Goal: Information Seeking & Learning: Learn about a topic

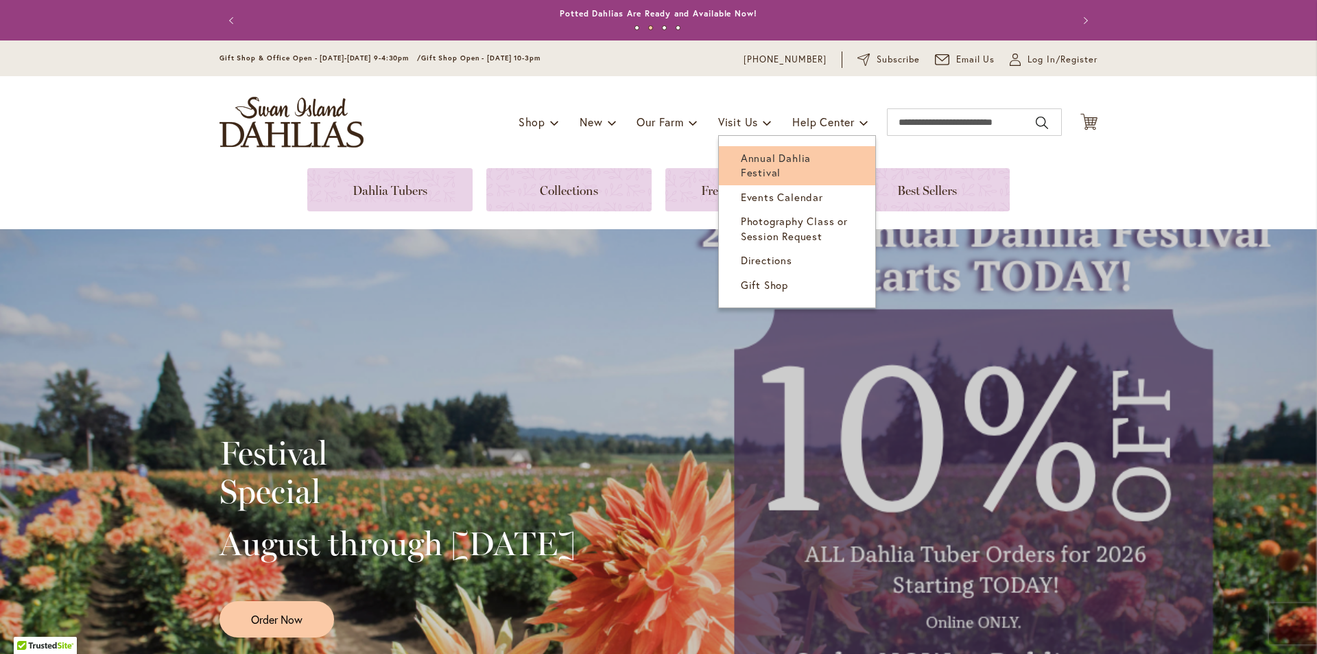
click at [749, 152] on span "Annual Dahlia Festival" at bounding box center [776, 165] width 70 height 28
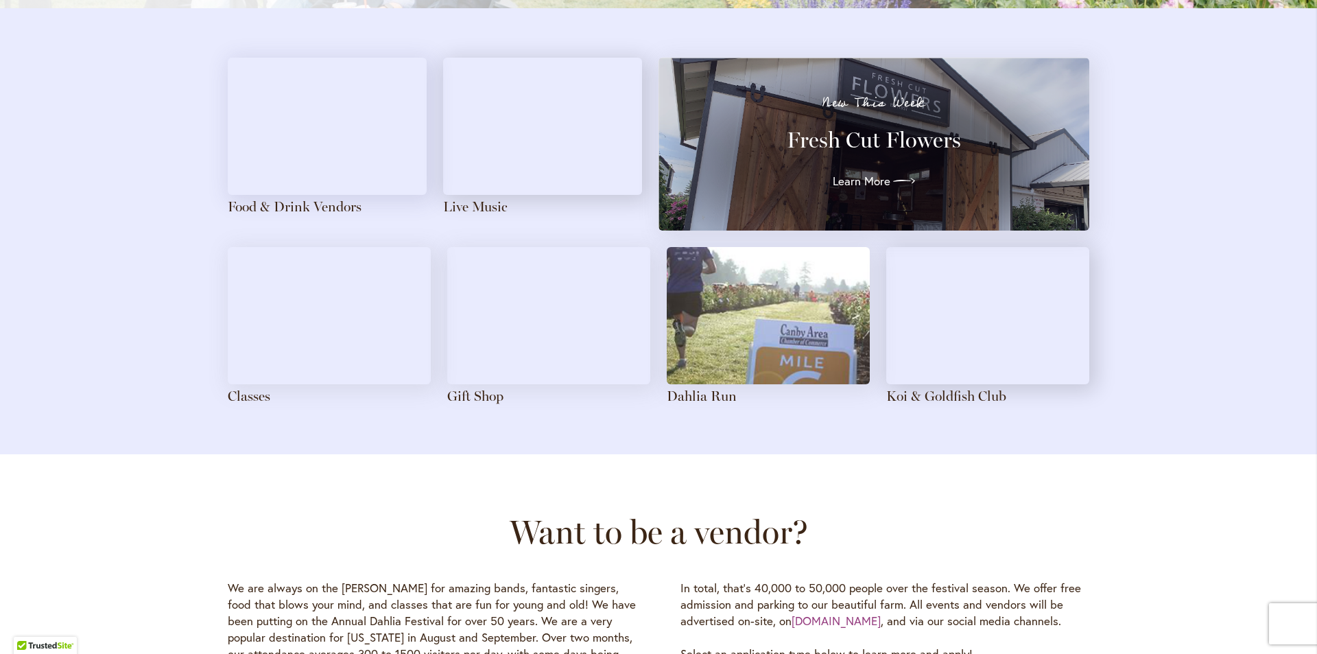
scroll to position [1509, 0]
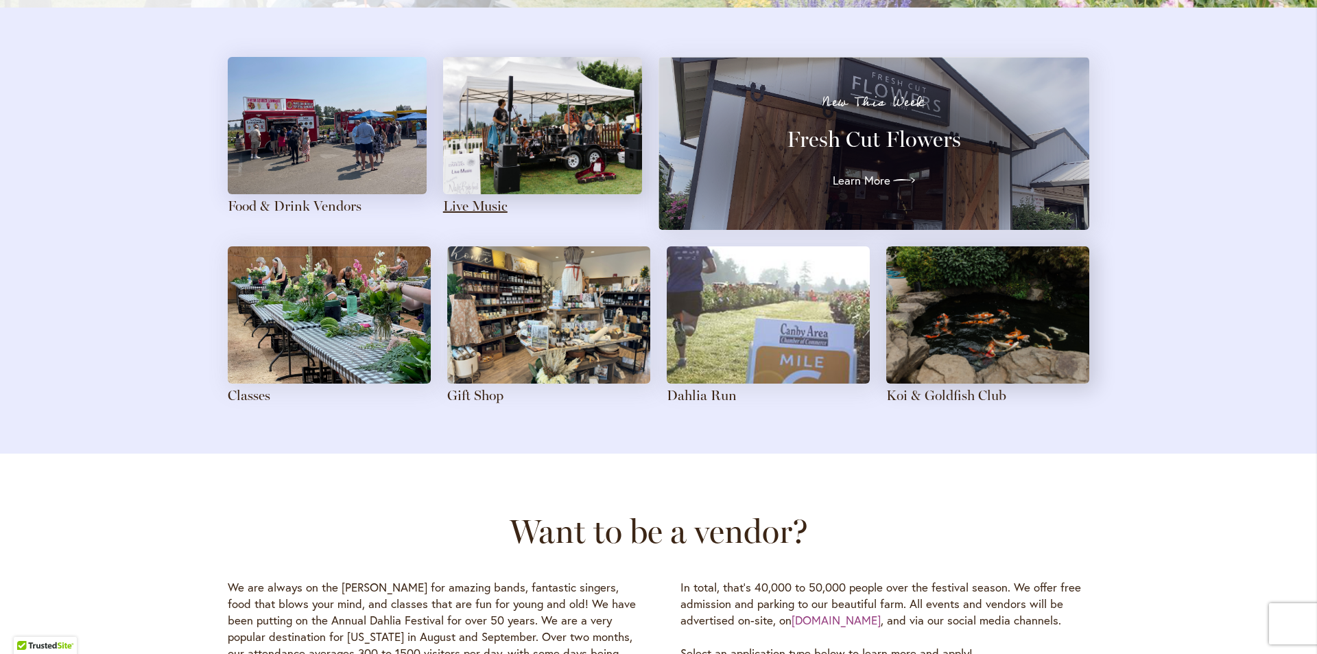
click at [486, 203] on link "Live Music" at bounding box center [475, 206] width 64 height 16
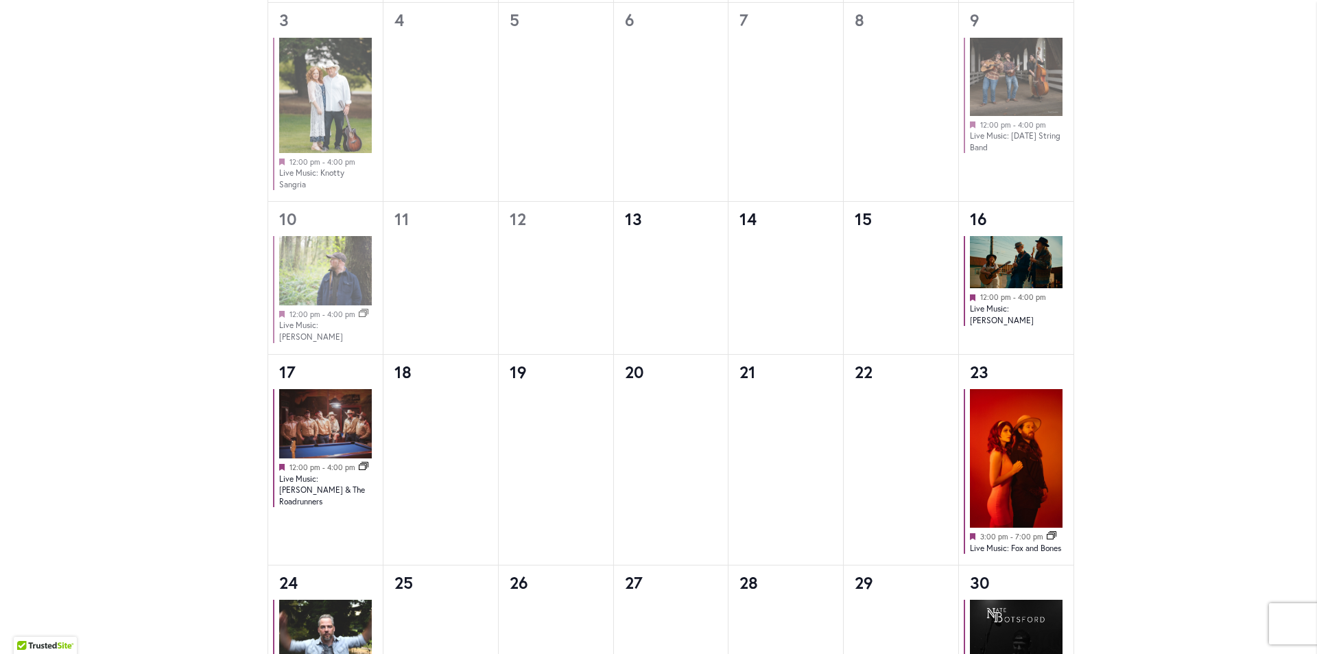
scroll to position [1193, 0]
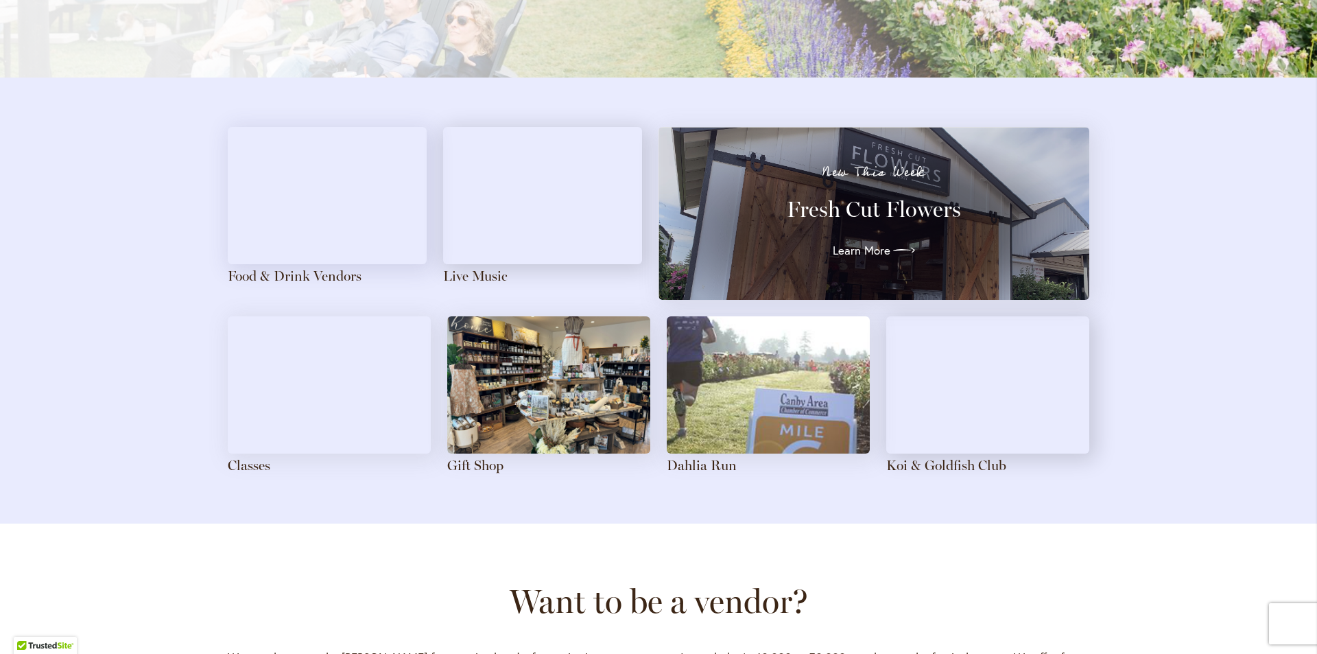
scroll to position [1441, 0]
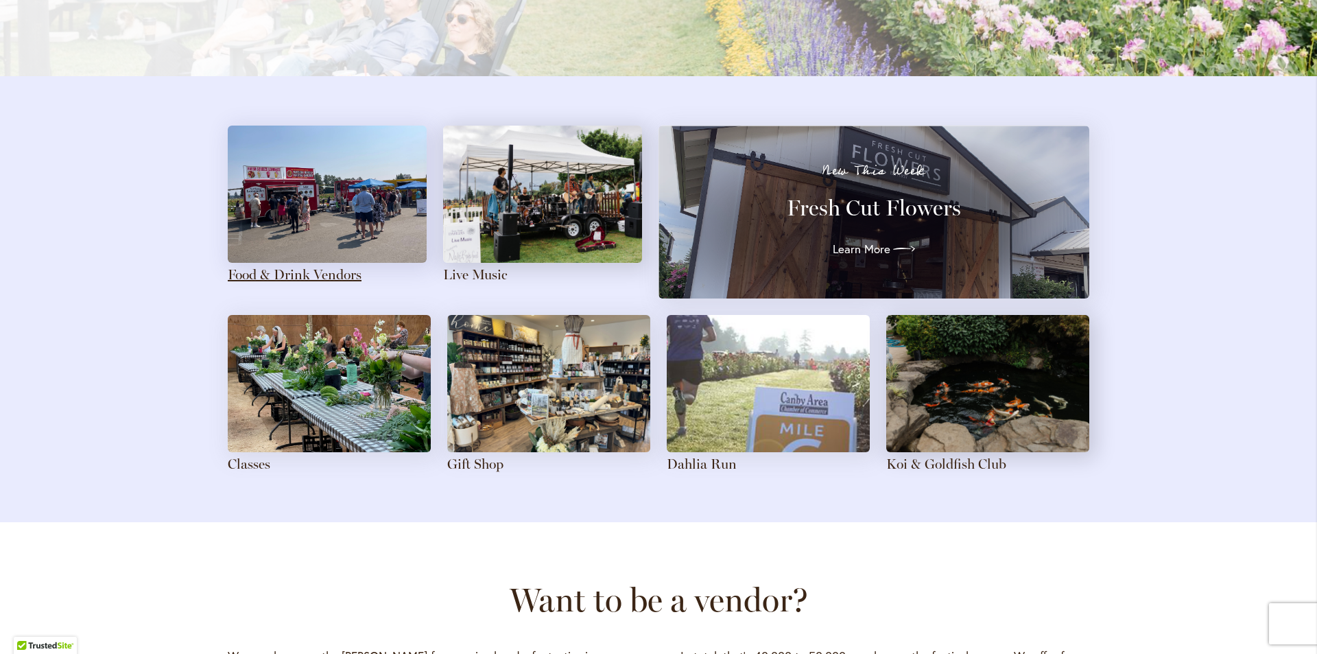
click at [279, 272] on link "Food & Drink Vendors" at bounding box center [295, 274] width 134 height 16
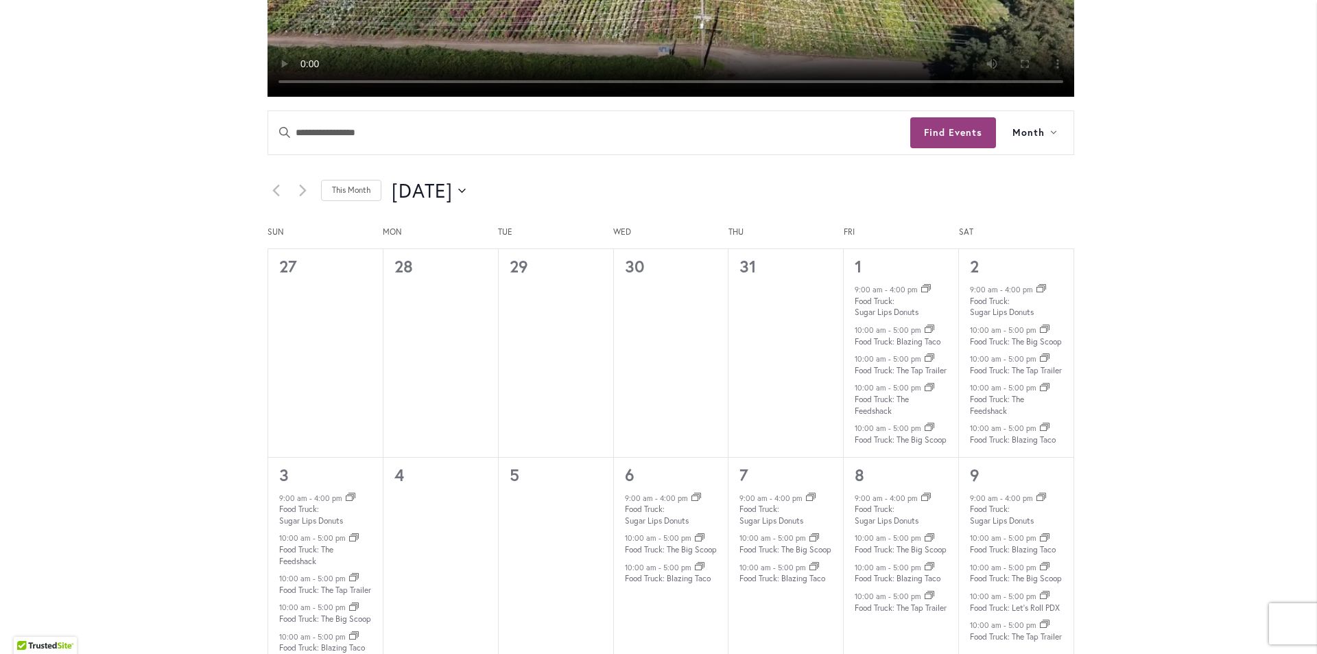
scroll to position [960, 0]
